Goal: Information Seeking & Learning: Learn about a topic

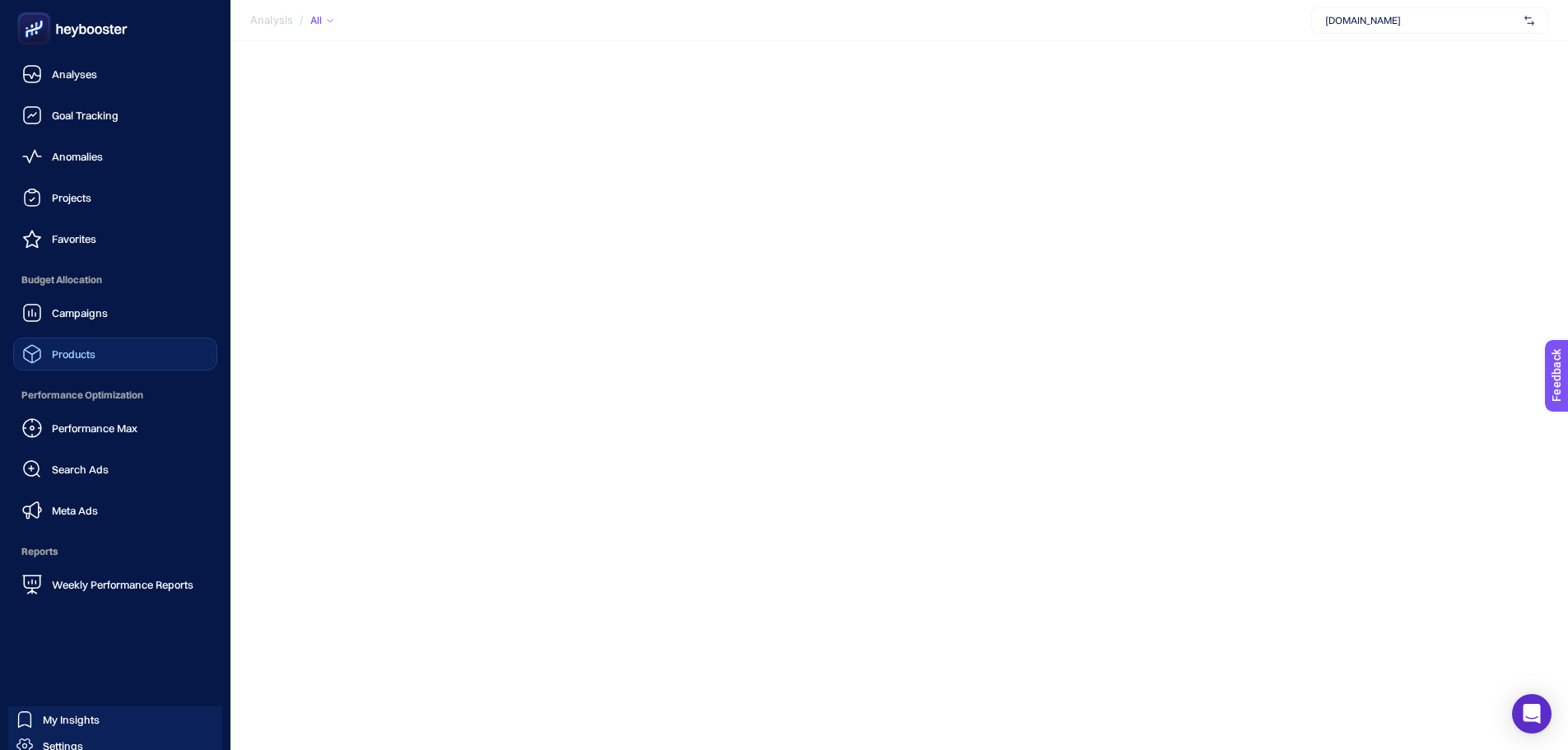
click at [111, 353] on link "Products" at bounding box center [115, 354] width 204 height 33
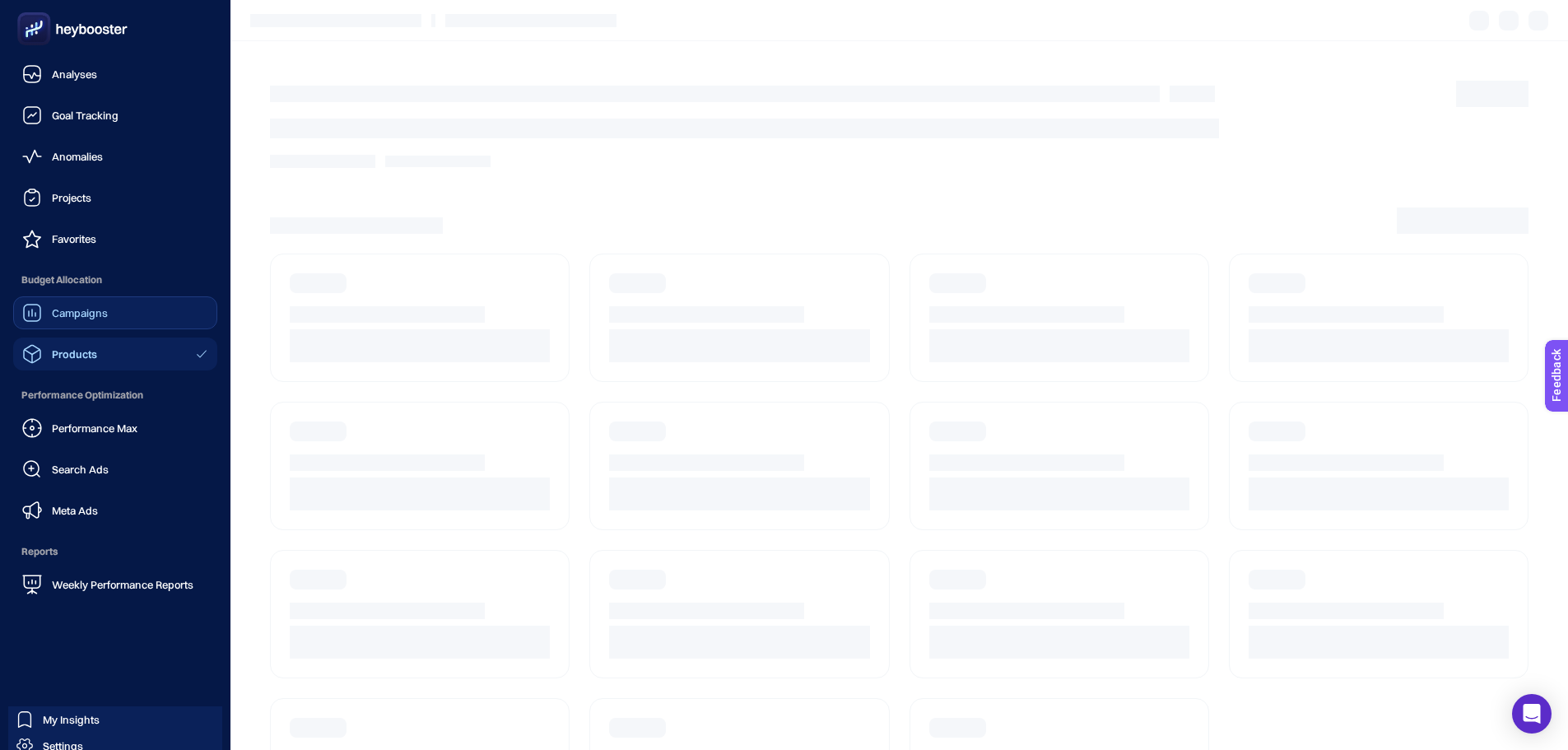
click at [100, 313] on span "Campaigns" at bounding box center [80, 312] width 56 height 13
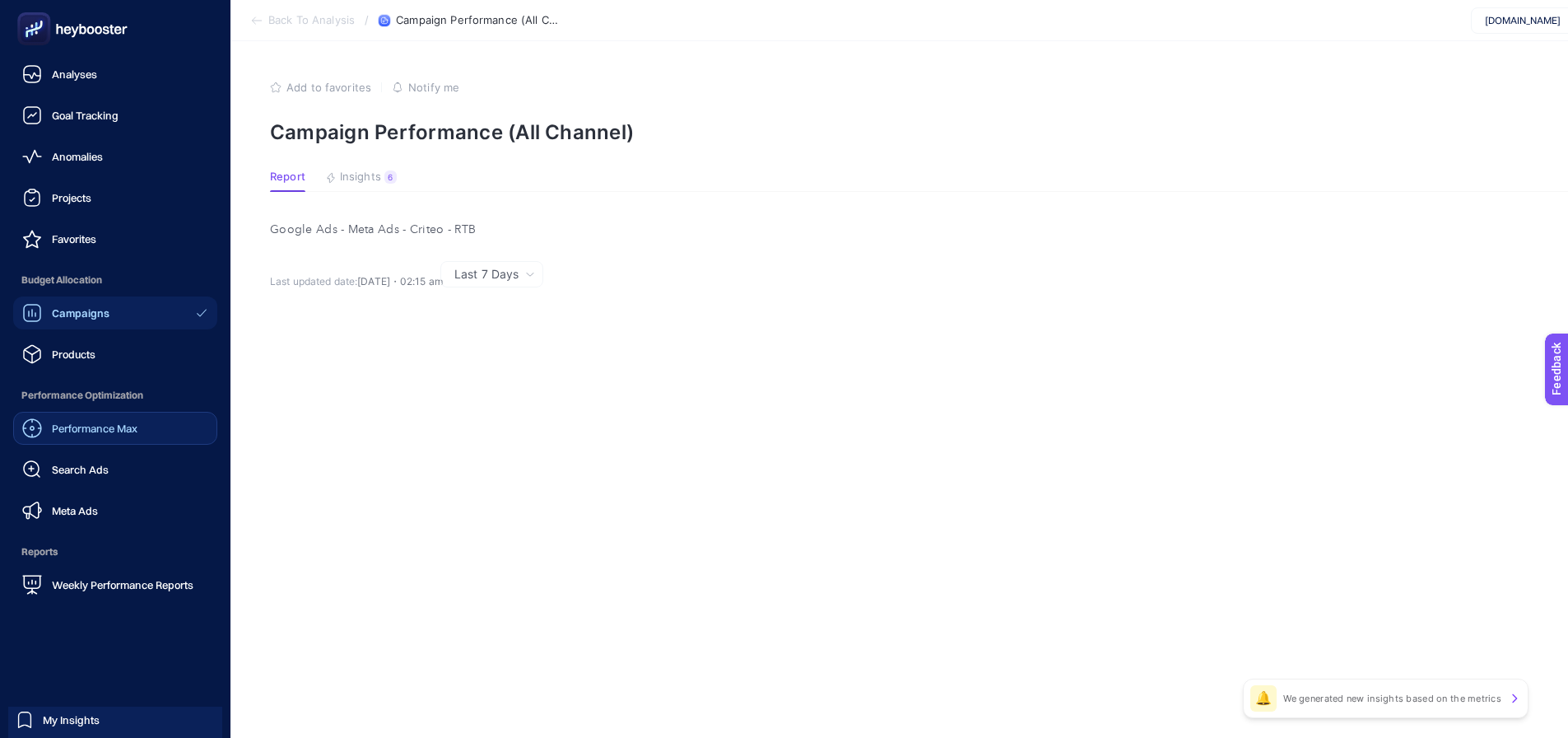
click at [101, 430] on span "Performance Max" at bounding box center [94, 428] width 86 height 13
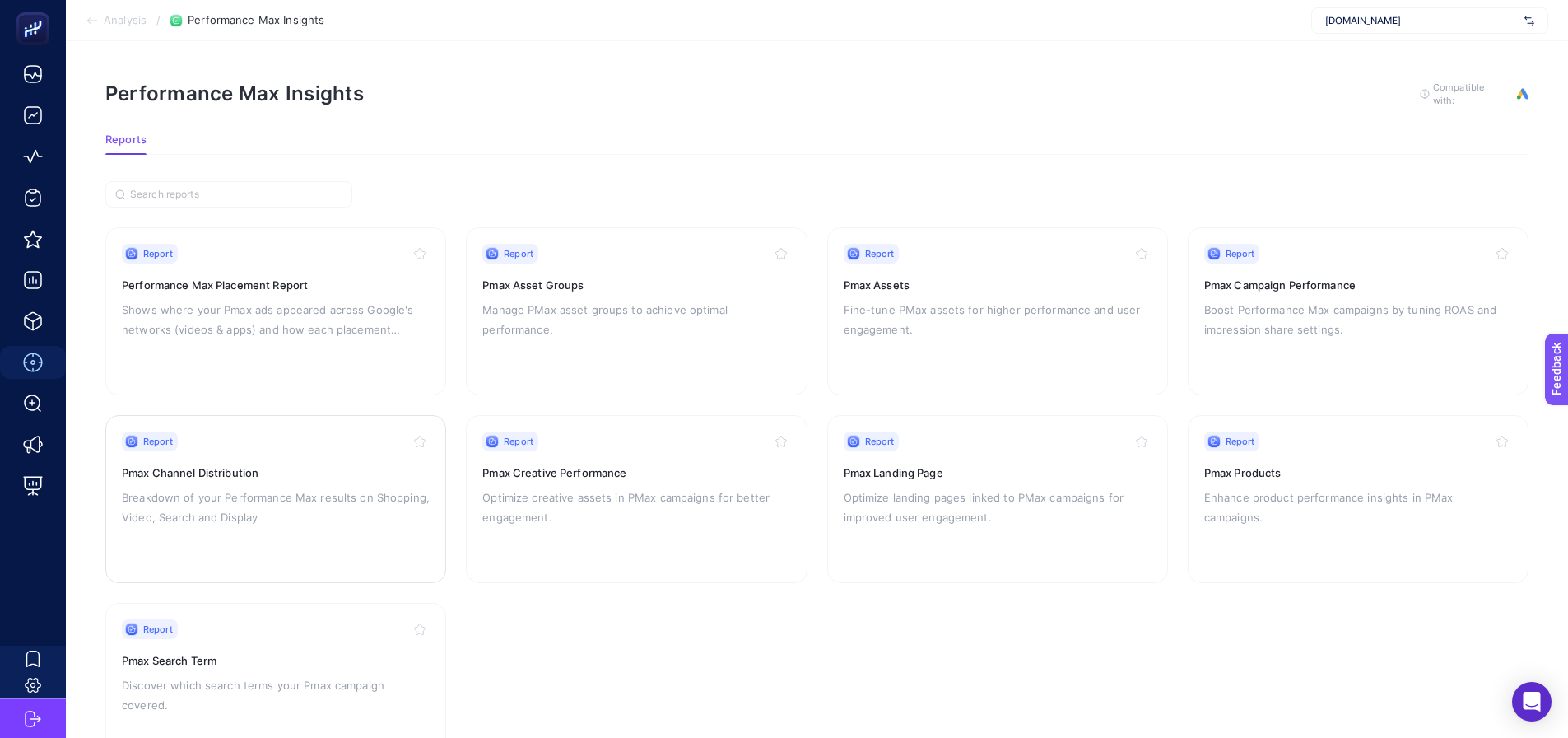
click at [254, 497] on p "Breakdown of your Performance Max results on Shopping, Video, Search and Display" at bounding box center [276, 507] width 308 height 39
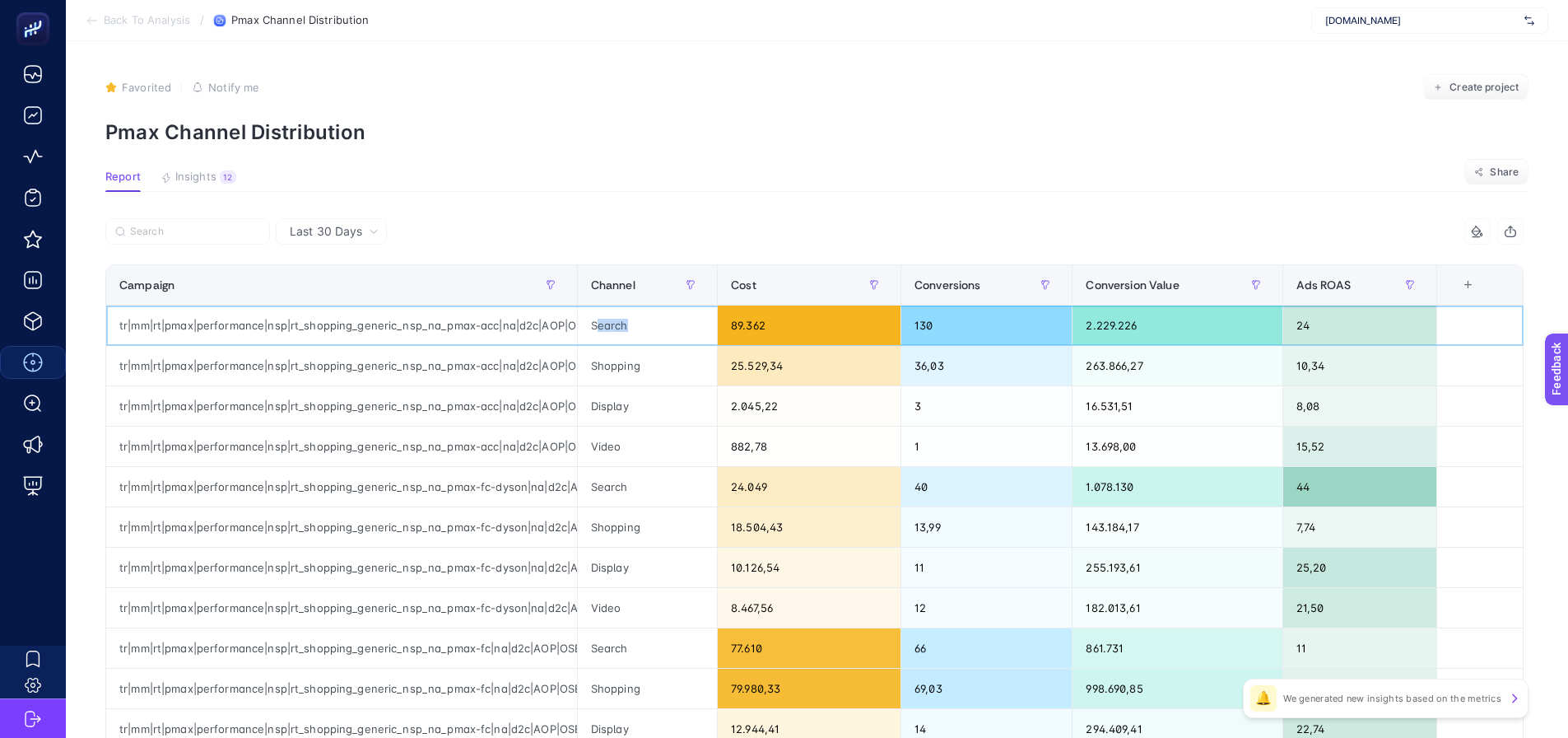
drag, startPoint x: 636, startPoint y: 328, endPoint x: 602, endPoint y: 323, distance: 34.4
click at [602, 323] on div "Search" at bounding box center [647, 325] width 139 height 39
drag, startPoint x: 633, startPoint y: 369, endPoint x: 599, endPoint y: 374, distance: 34.4
click at [599, 374] on div "Shopping" at bounding box center [647, 365] width 139 height 39
drag, startPoint x: 618, startPoint y: 413, endPoint x: 597, endPoint y: 445, distance: 38.3
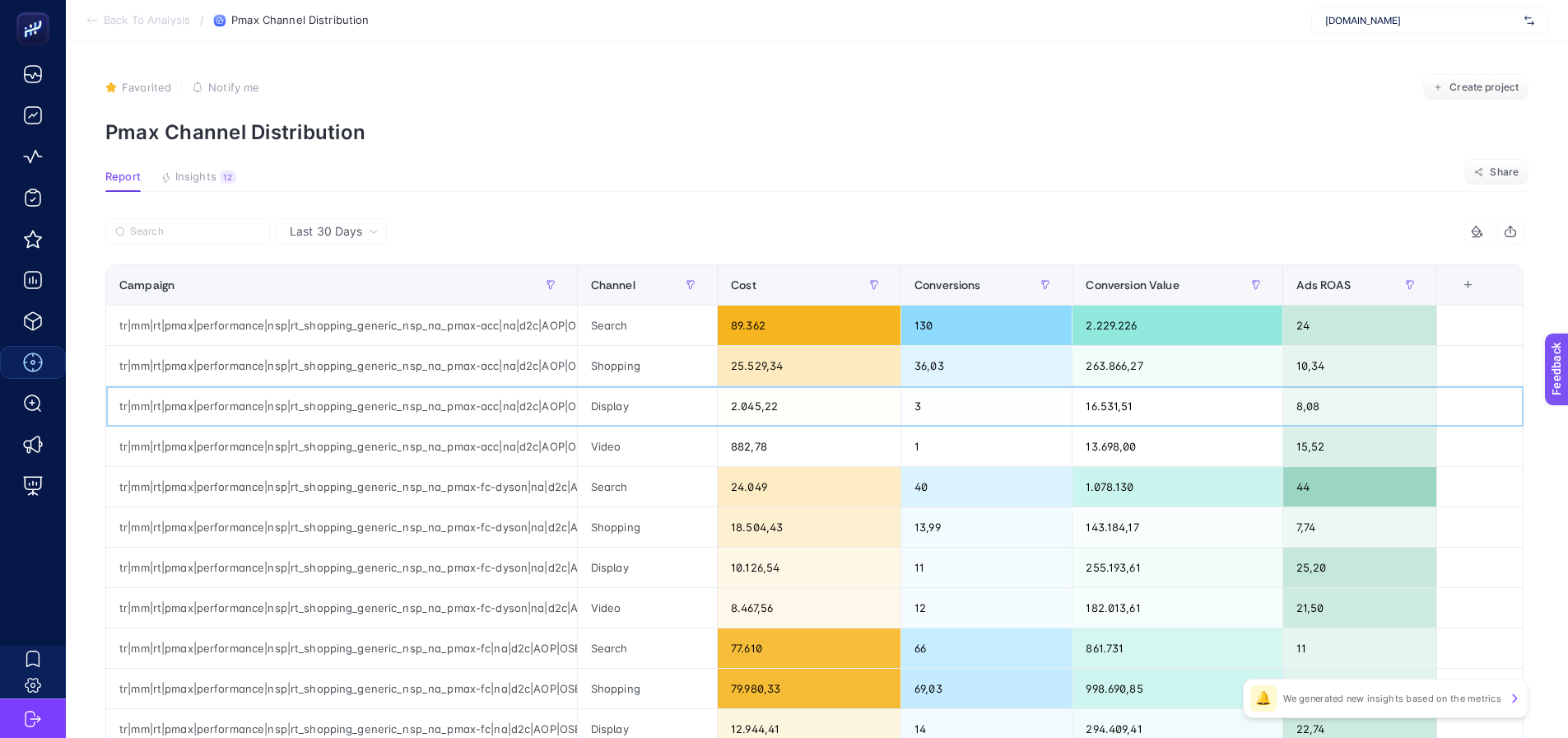
click at [617, 413] on div "Display" at bounding box center [647, 405] width 139 height 39
drag, startPoint x: 614, startPoint y: 446, endPoint x: 599, endPoint y: 434, distance: 19.2
click at [597, 444] on div "Video" at bounding box center [647, 445] width 139 height 39
drag, startPoint x: 773, startPoint y: 451, endPoint x: 714, endPoint y: 443, distance: 59.5
click at [714, 443] on tr "tr|mm|rt|pmax|performance|nsp|rt_shopping_generic_nsp_na_pmax-acc|na|d2c|AOP|OS…" at bounding box center [815, 446] width 1418 height 40
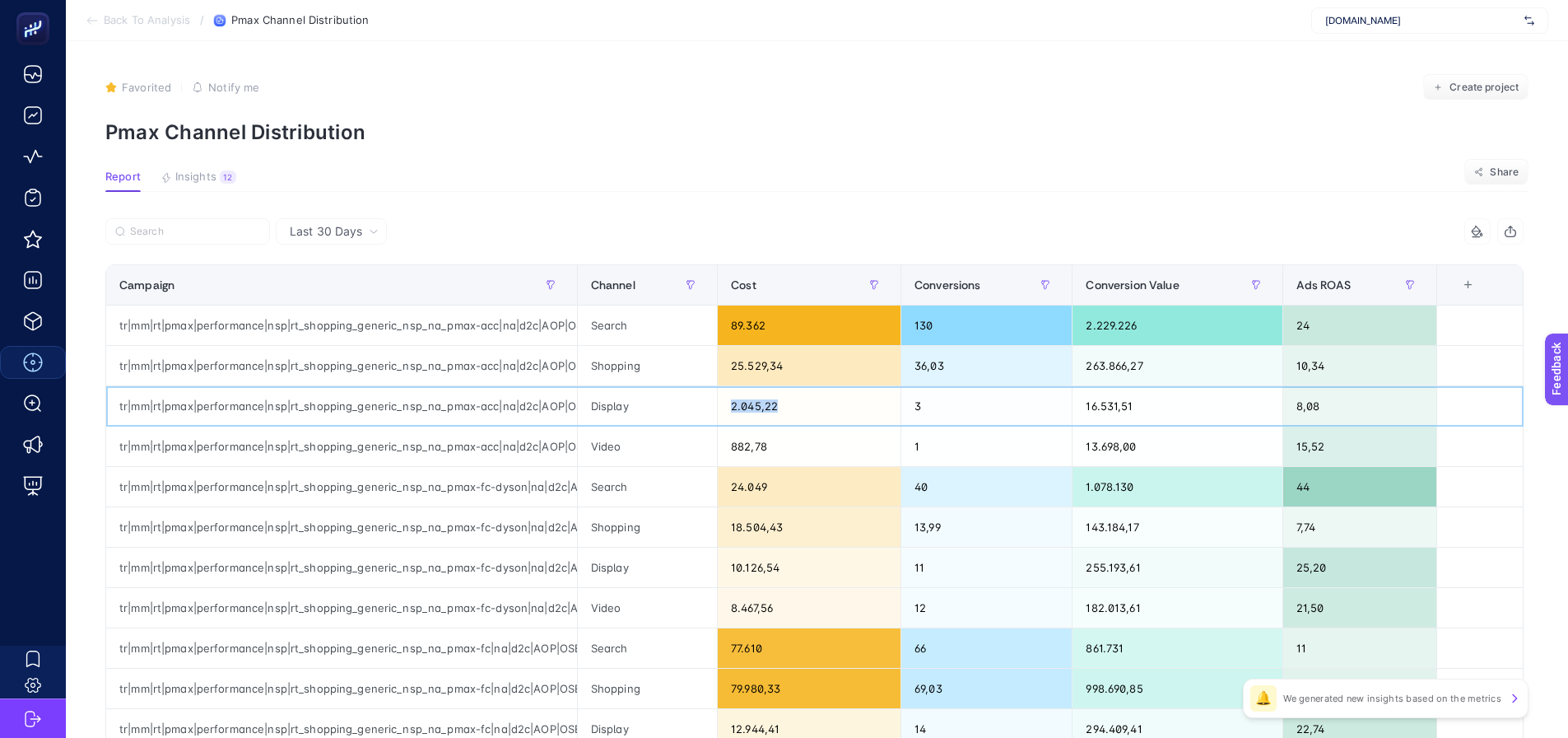
drag, startPoint x: 785, startPoint y: 402, endPoint x: 719, endPoint y: 401, distance: 66.0
click at [719, 401] on tr "tr|mm|rt|pmax|performance|nsp|rt_shopping_generic_nsp_na_pmax-acc|na|d2c|AOP|OS…" at bounding box center [815, 406] width 1418 height 40
drag, startPoint x: 583, startPoint y: 292, endPoint x: 652, endPoint y: 295, distance: 69.1
click at [652, 295] on div "4 items selected Campaign Channel Cost Conversions Conversion Value Ads ROAS 6 …" at bounding box center [815, 707] width 1419 height 979
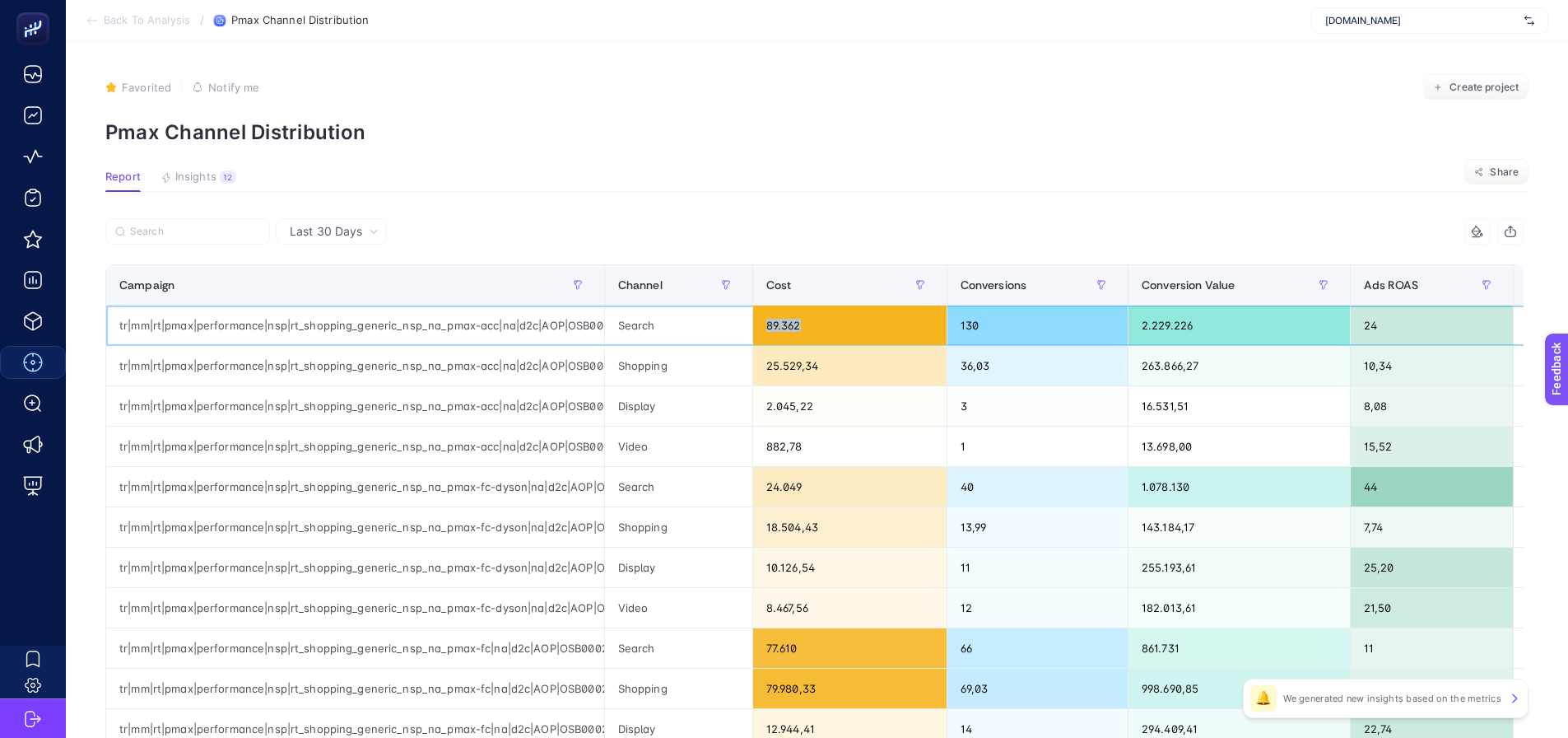
drag, startPoint x: 817, startPoint y: 327, endPoint x: 763, endPoint y: 323, distance: 54.1
click at [763, 323] on div "89.362" at bounding box center [849, 325] width 193 height 39
click at [808, 443] on div "882,78" at bounding box center [849, 445] width 193 height 39
drag, startPoint x: 808, startPoint y: 443, endPoint x: 759, endPoint y: 450, distance: 49.5
click at [759, 450] on div "882,78" at bounding box center [849, 445] width 193 height 39
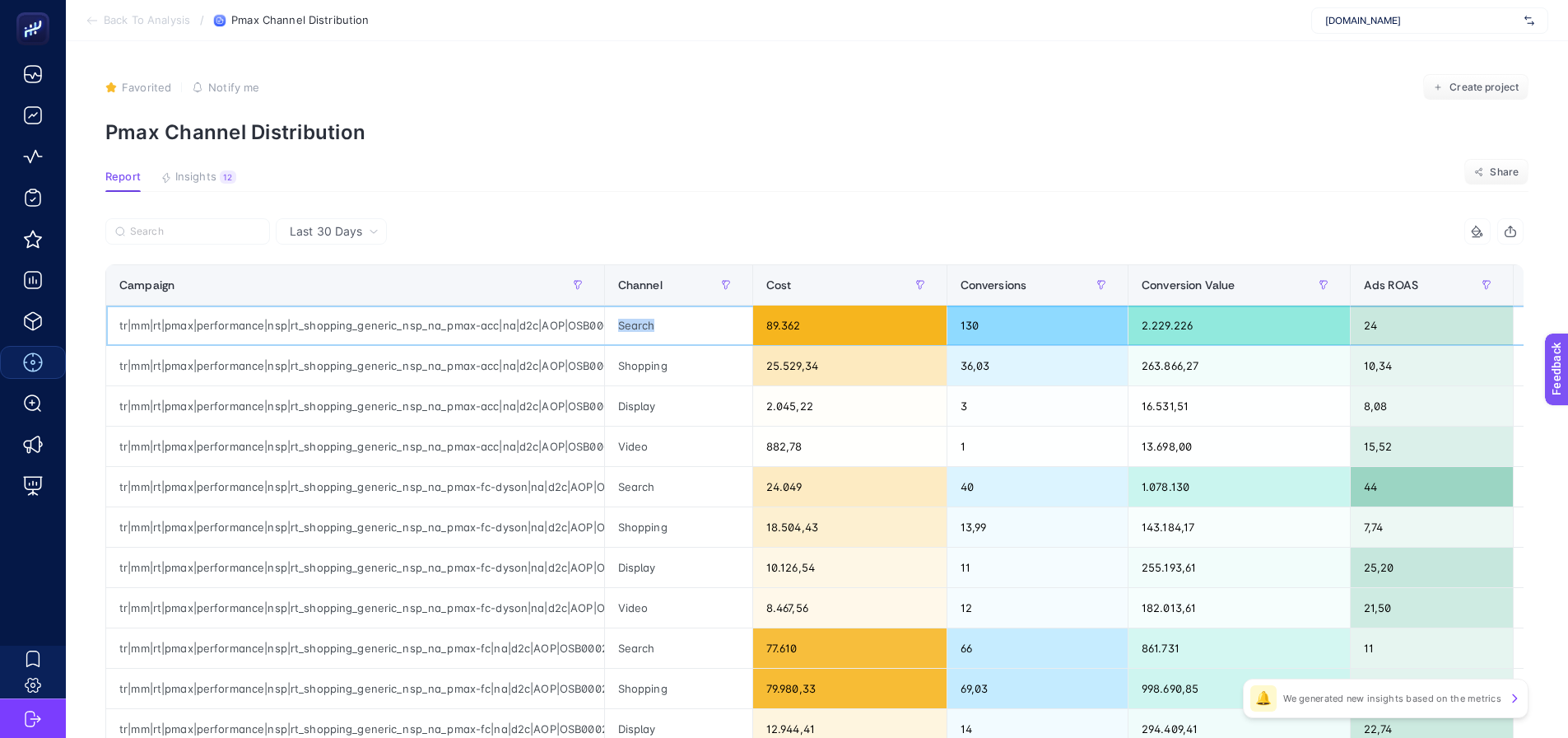
drag, startPoint x: 670, startPoint y: 327, endPoint x: 619, endPoint y: 320, distance: 51.5
click at [619, 320] on div "Search" at bounding box center [678, 325] width 147 height 39
drag, startPoint x: 670, startPoint y: 366, endPoint x: 619, endPoint y: 367, distance: 51.0
click at [619, 366] on div "Shopping" at bounding box center [678, 365] width 147 height 39
drag, startPoint x: 655, startPoint y: 445, endPoint x: 633, endPoint y: 445, distance: 22.0
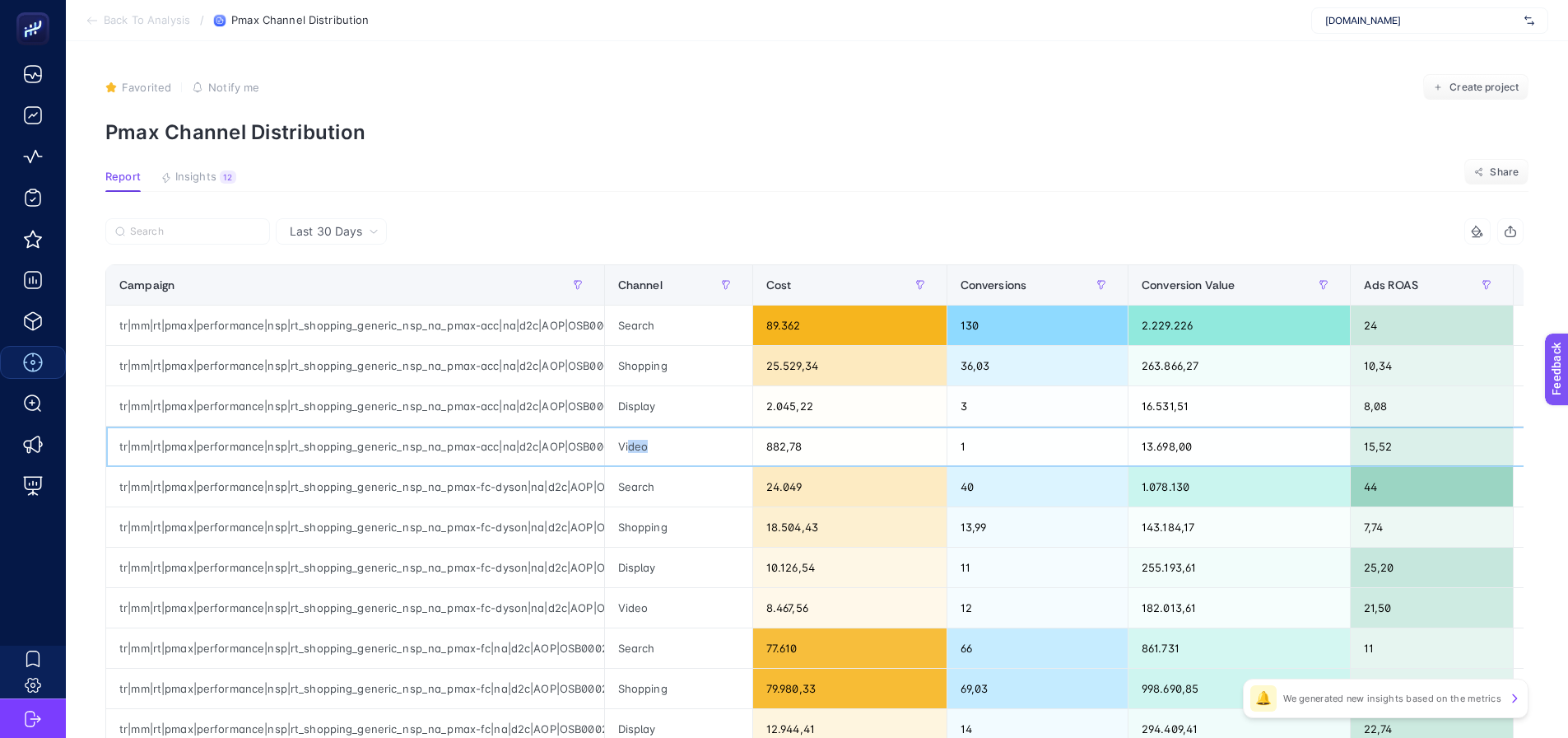
click at [633, 445] on div "Video" at bounding box center [678, 445] width 147 height 39
drag, startPoint x: 817, startPoint y: 447, endPoint x: 757, endPoint y: 442, distance: 60.2
click at [757, 442] on div "882,78" at bounding box center [849, 445] width 193 height 39
drag, startPoint x: 974, startPoint y: 431, endPoint x: 943, endPoint y: 435, distance: 31.3
click at [947, 435] on td "1" at bounding box center [1037, 446] width 181 height 40
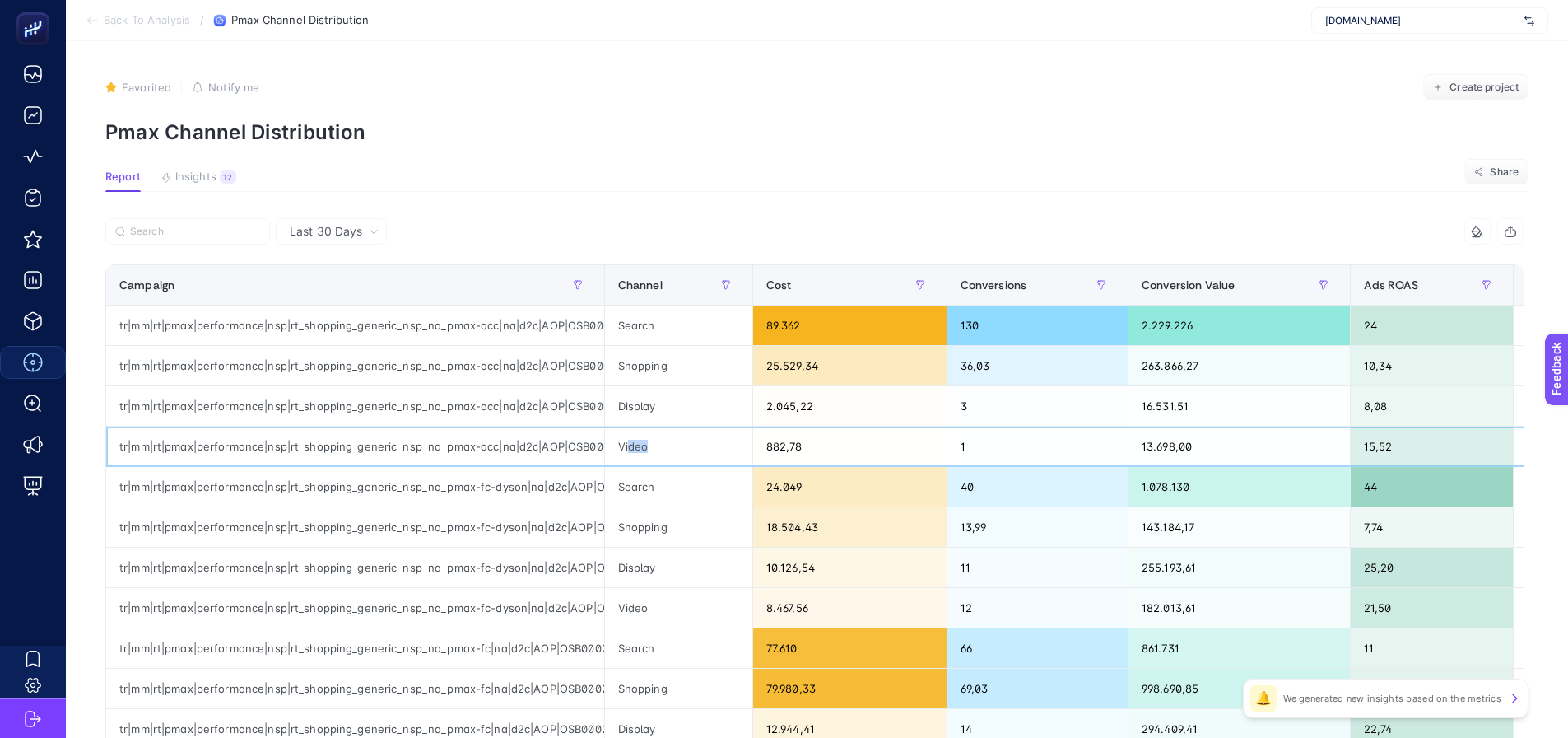
drag, startPoint x: 655, startPoint y: 454, endPoint x: 631, endPoint y: 448, distance: 24.7
click at [631, 448] on div "Video" at bounding box center [678, 445] width 147 height 39
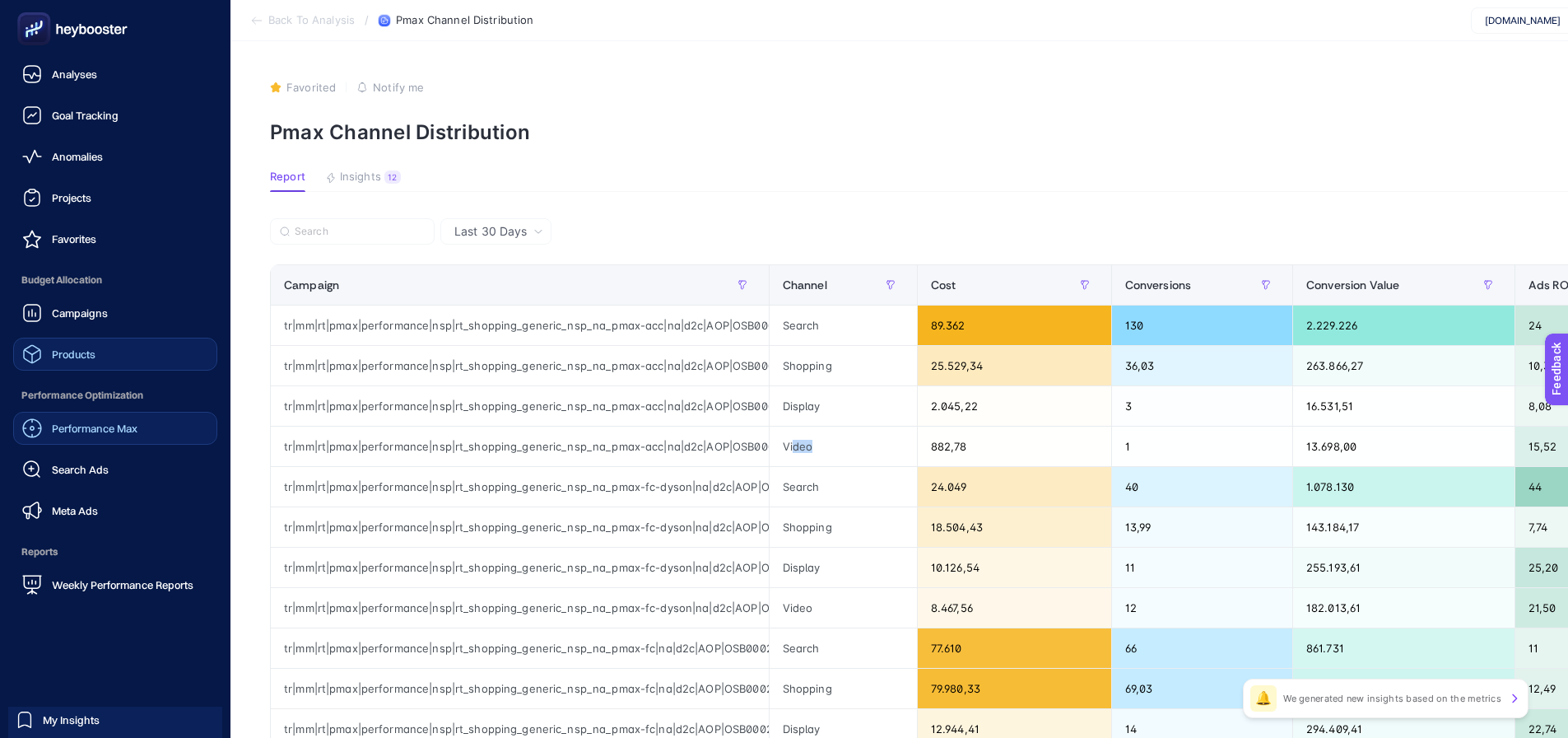
click at [112, 363] on link "Products" at bounding box center [115, 354] width 204 height 33
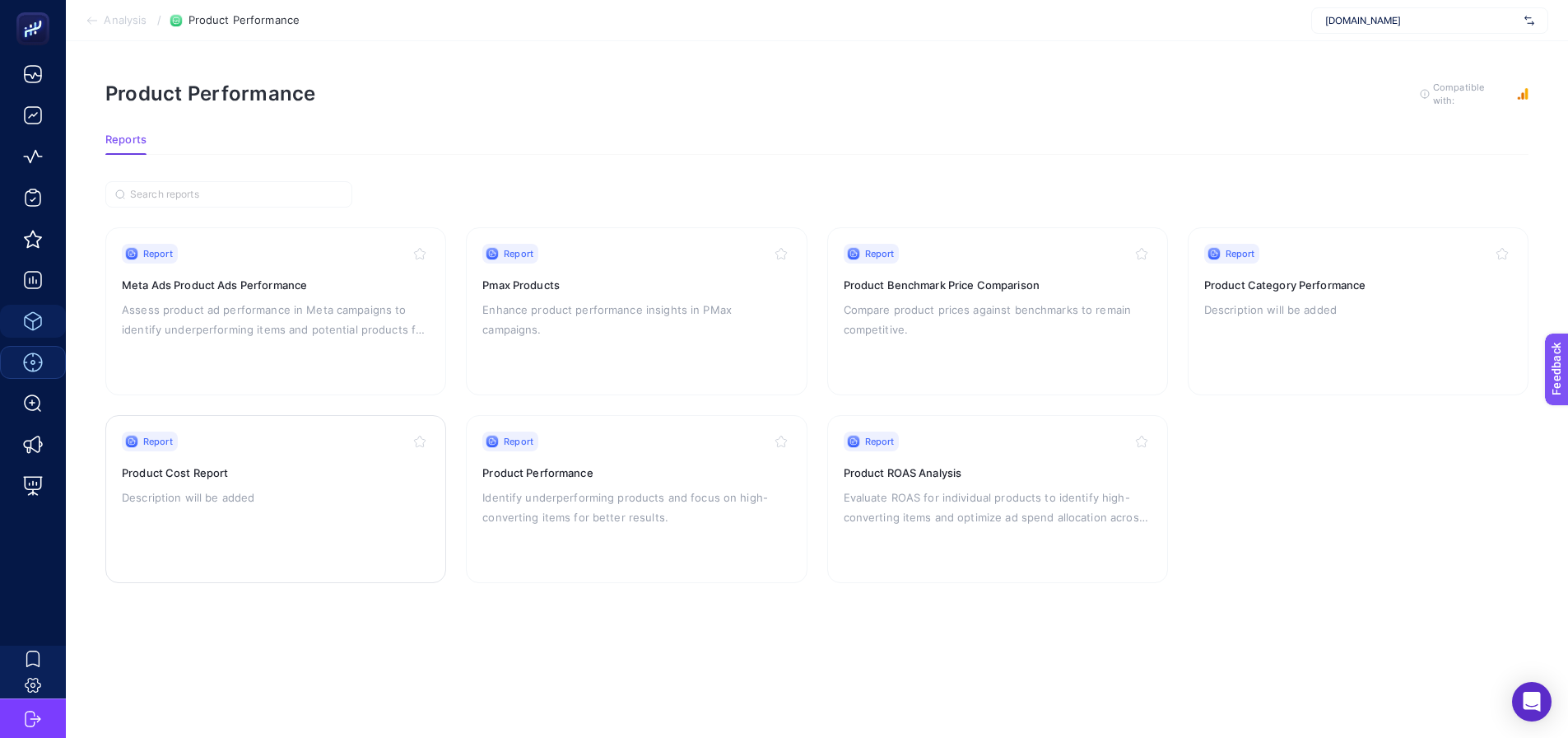
click at [236, 488] on p "Description will be added" at bounding box center [276, 497] width 308 height 20
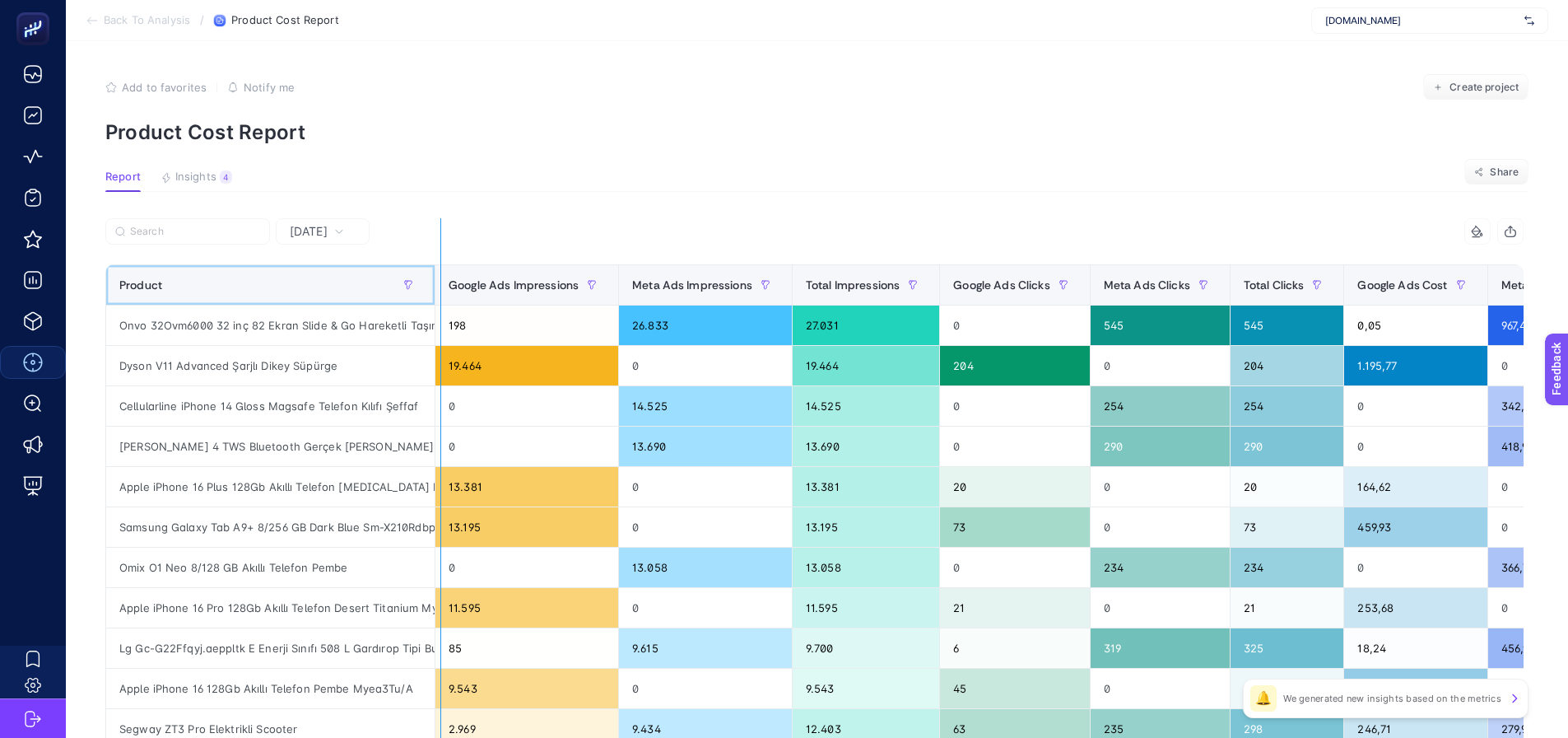
drag, startPoint x: 433, startPoint y: 282, endPoint x: 455, endPoint y: 286, distance: 22.4
click at [455, 286] on div "9 items selected Product Google Ads Impressions Meta Ads Impressions Total Impr…" at bounding box center [815, 707] width 1419 height 979
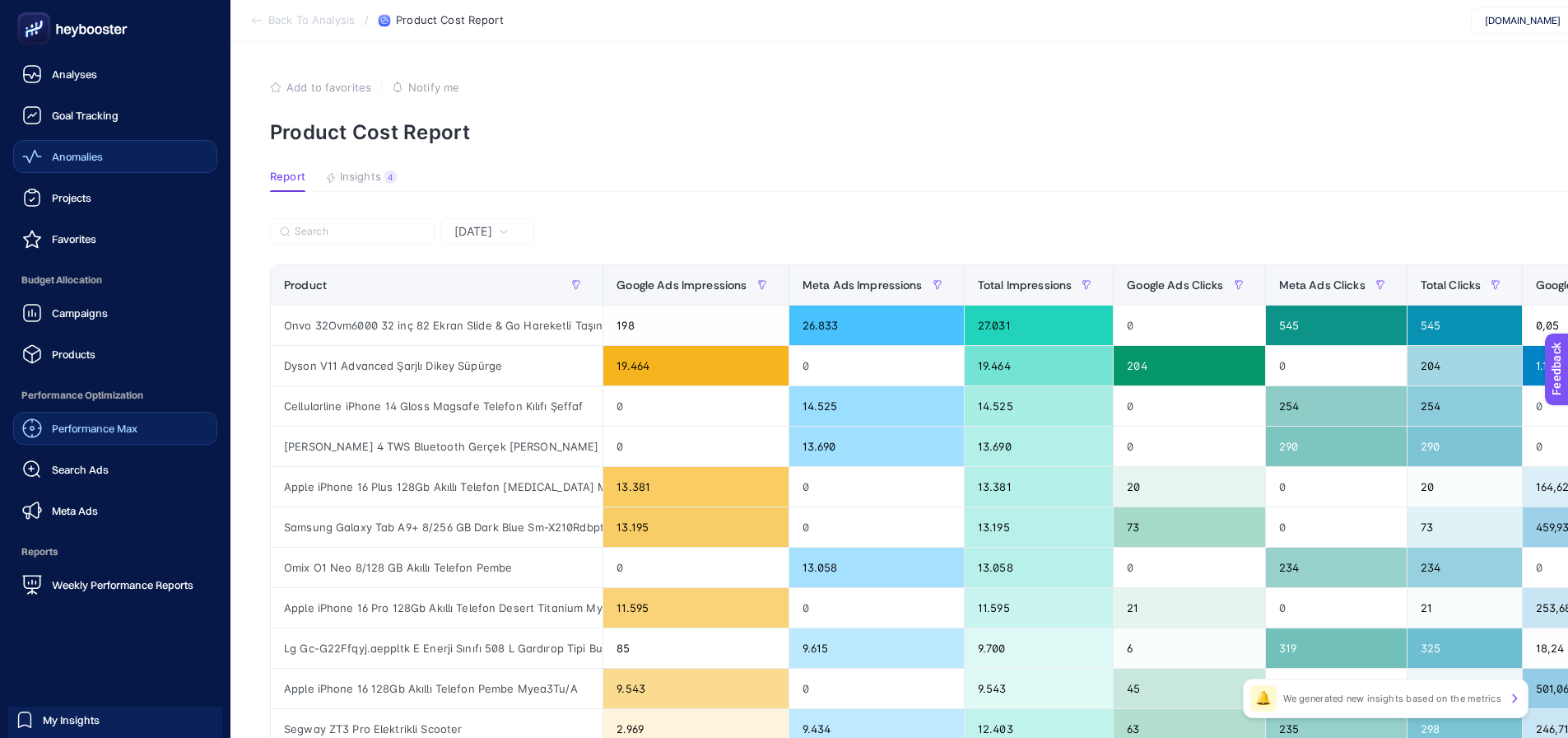
click at [94, 156] on span "Anomalies" at bounding box center [77, 157] width 51 height 13
